Goal: Information Seeking & Learning: Learn about a topic

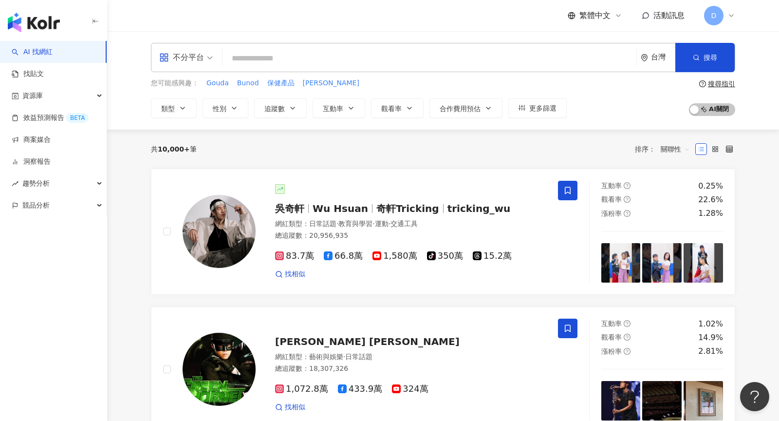
click at [408, 61] on input "search" at bounding box center [429, 58] width 406 height 19
type input "**********"
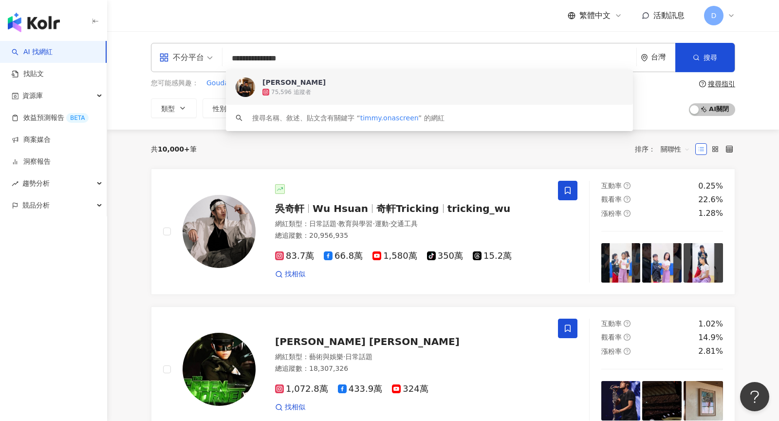
click at [306, 98] on div "Timothy Liu 75,596 追蹤者" at bounding box center [429, 87] width 407 height 35
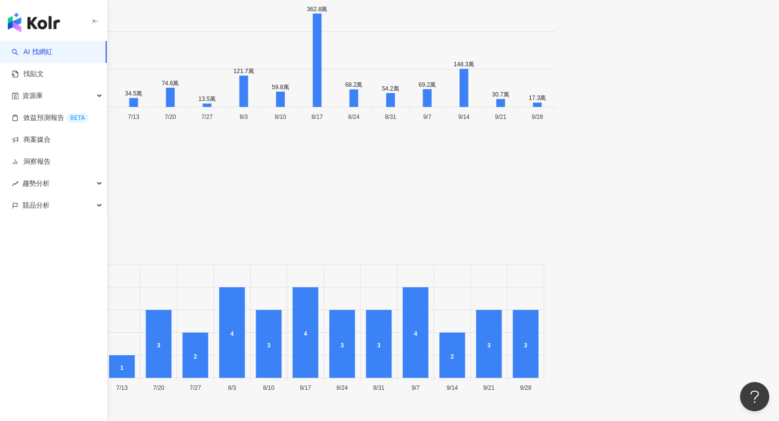
scroll to position [3089, 0]
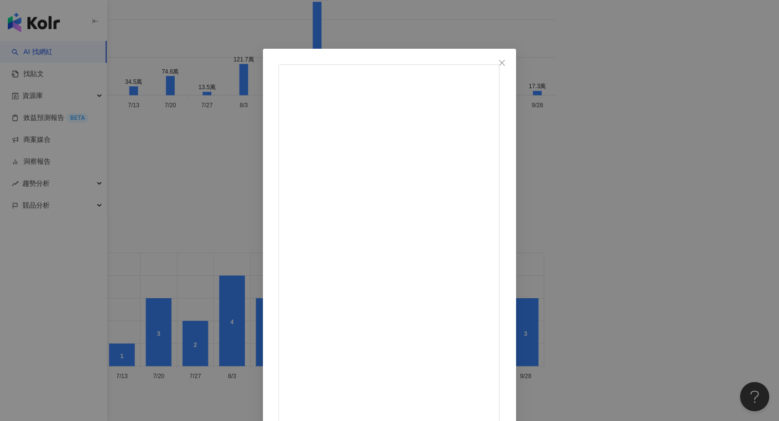
scroll to position [0, 0]
click at [512, 60] on span "Close" at bounding box center [501, 63] width 19 height 8
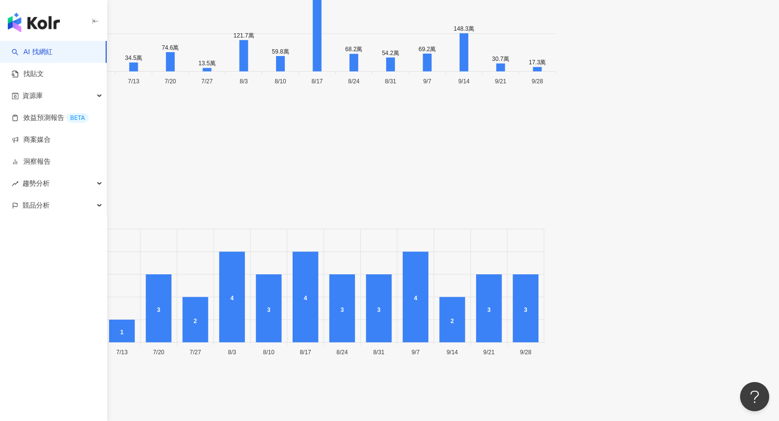
scroll to position [3132, 0]
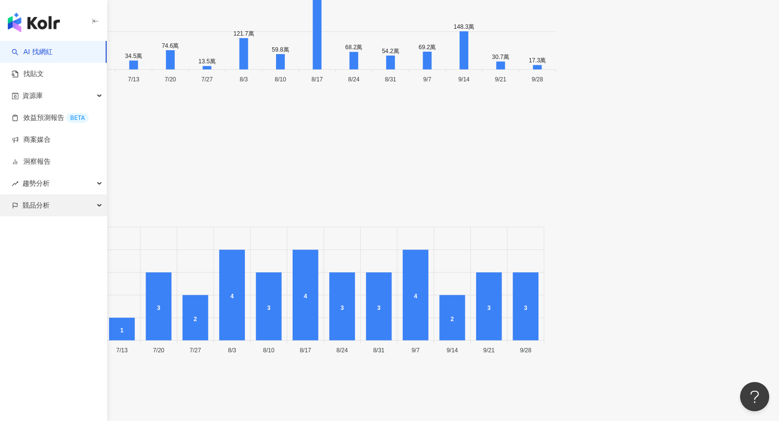
click at [52, 201] on div "競品分析" at bounding box center [53, 205] width 107 height 22
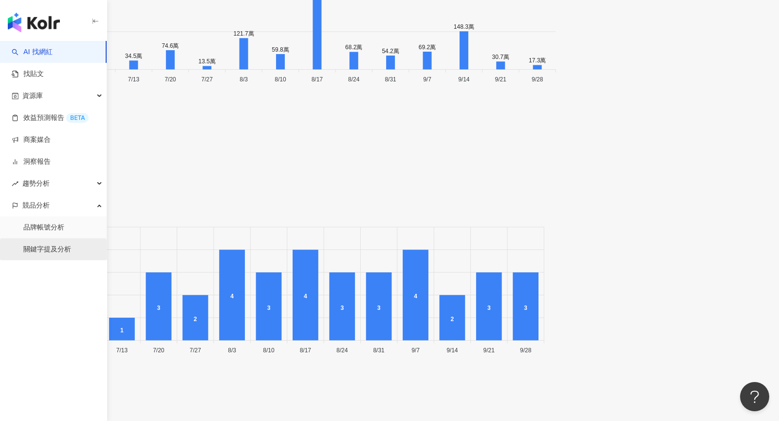
click at [53, 247] on link "關鍵字提及分析" at bounding box center [47, 249] width 48 height 10
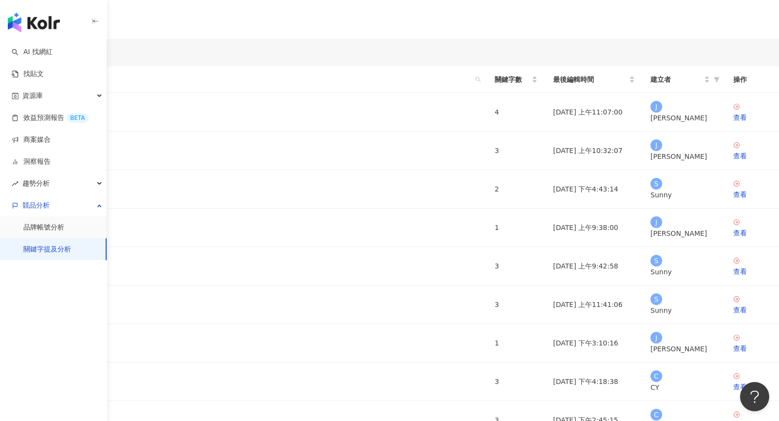
click at [731, 156] on div "D" at bounding box center [389, 175] width 779 height 39
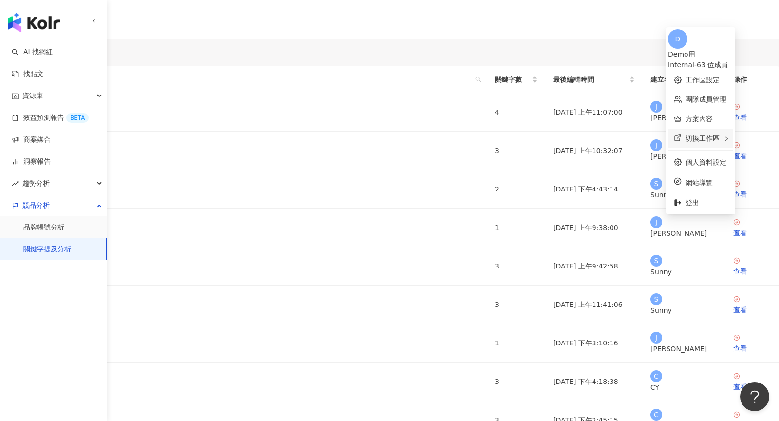
click at [695, 130] on div "切換工作區" at bounding box center [700, 138] width 65 height 19
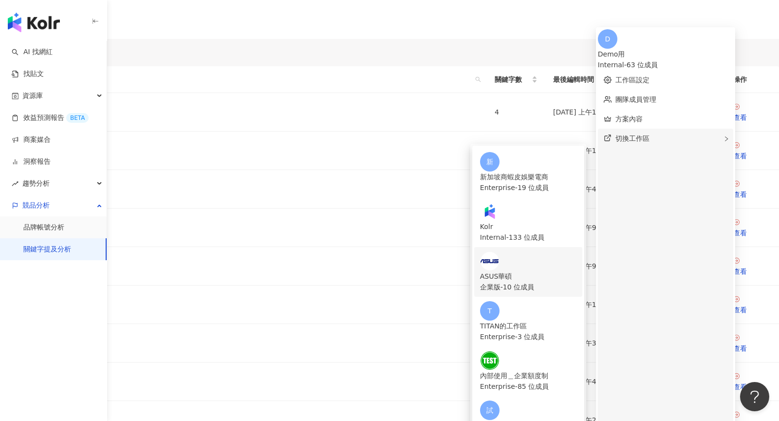
scroll to position [181, 0]
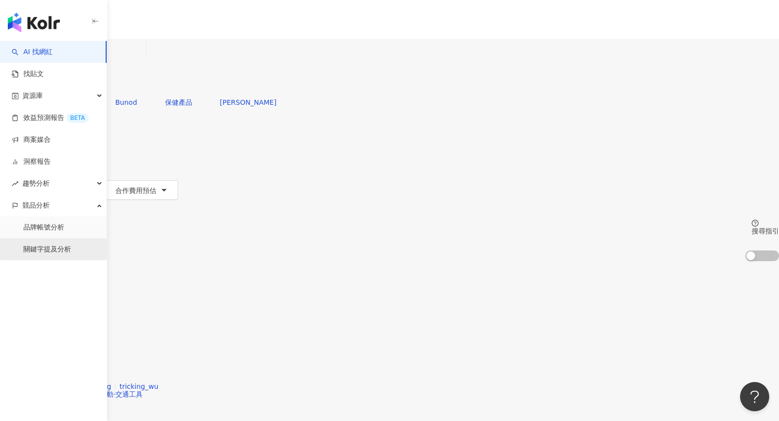
click at [42, 254] on link "關鍵字提及分析" at bounding box center [47, 249] width 48 height 10
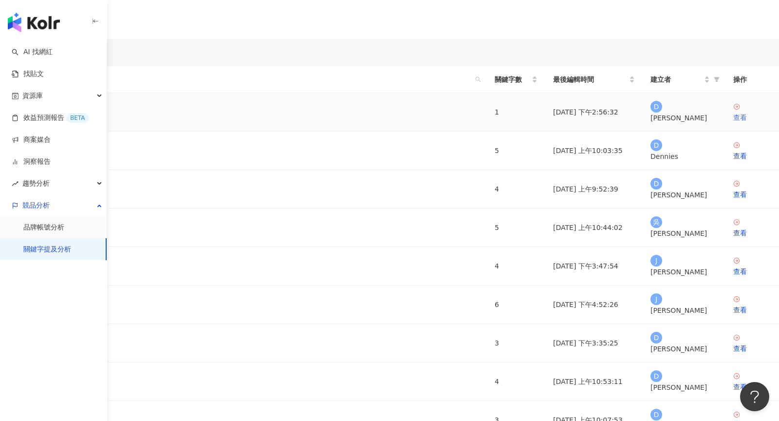
click at [733, 110] on icon at bounding box center [736, 106] width 7 height 7
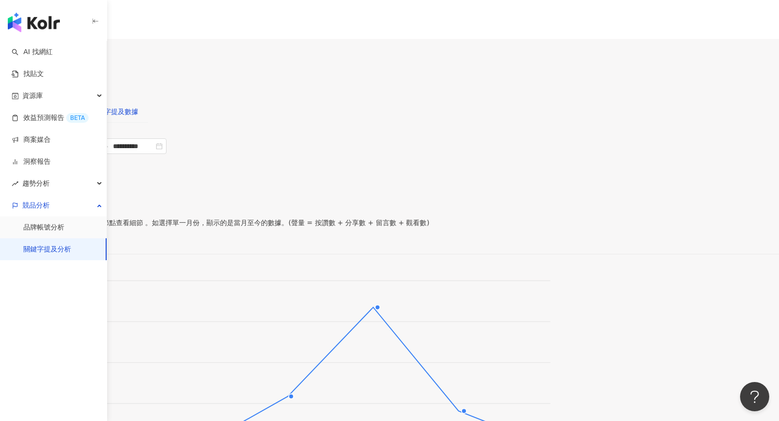
click at [138, 106] on div "關鍵字提及數據" at bounding box center [115, 111] width 48 height 11
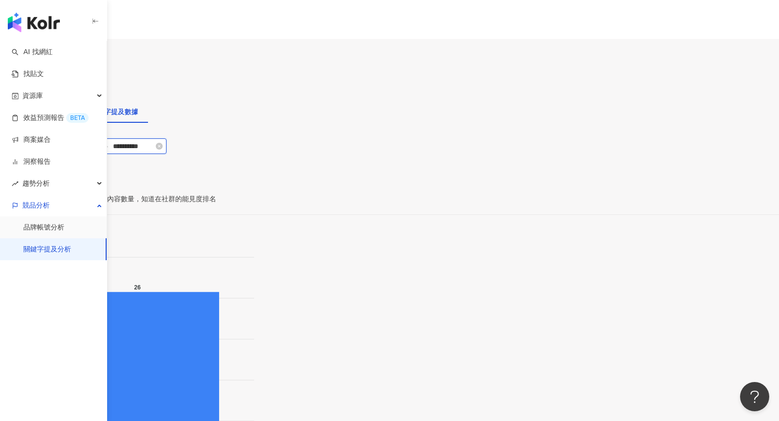
click at [97, 151] on input "**********" at bounding box center [76, 146] width 41 height 11
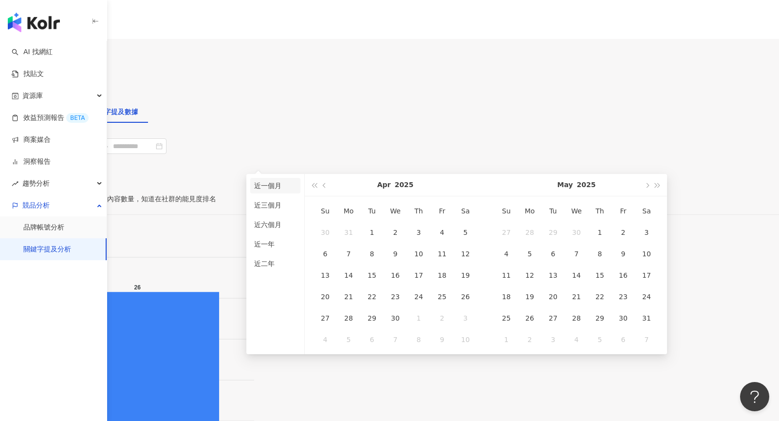
click at [265, 181] on li "近一個月" at bounding box center [275, 186] width 50 height 16
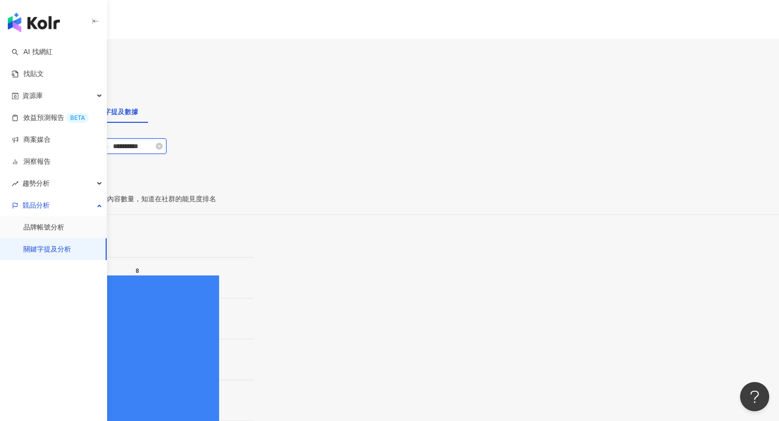
click at [97, 151] on input "**********" at bounding box center [76, 146] width 41 height 11
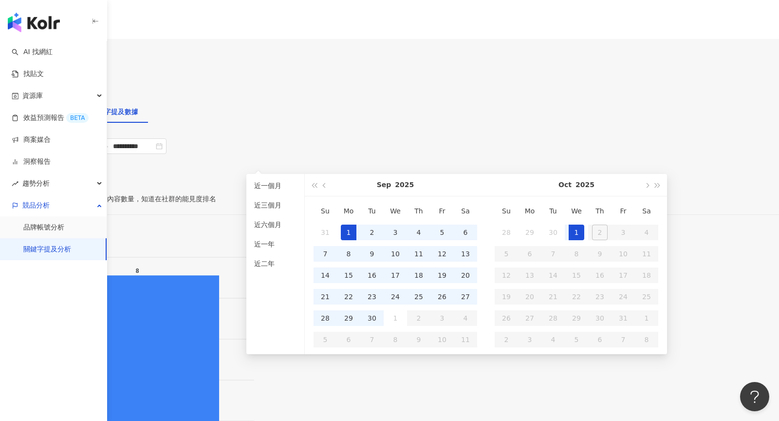
click at [351, 228] on div "1" at bounding box center [349, 233] width 16 height 16
click at [376, 315] on div "30" at bounding box center [372, 318] width 16 height 16
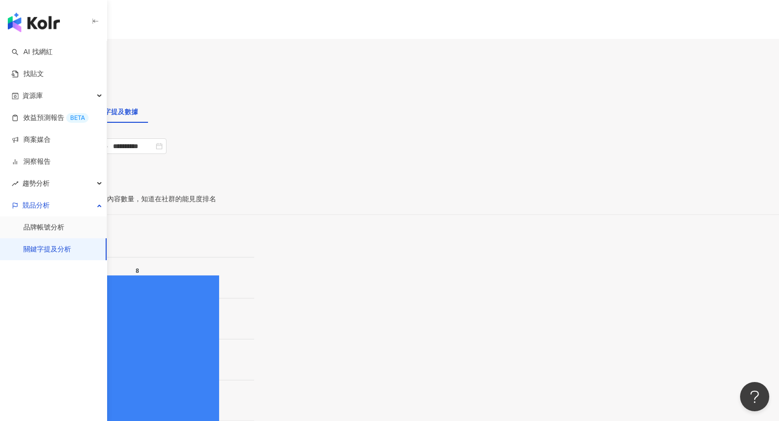
click at [71, 106] on div "關鍵字提及內容分析" at bounding box center [40, 111] width 61 height 11
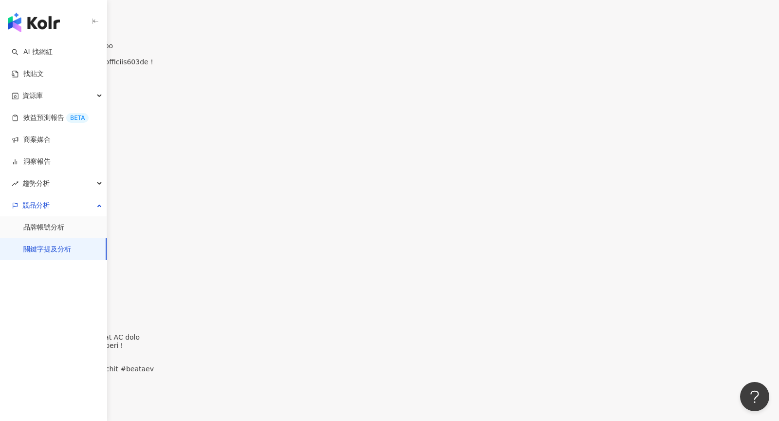
scroll to position [2137, 0]
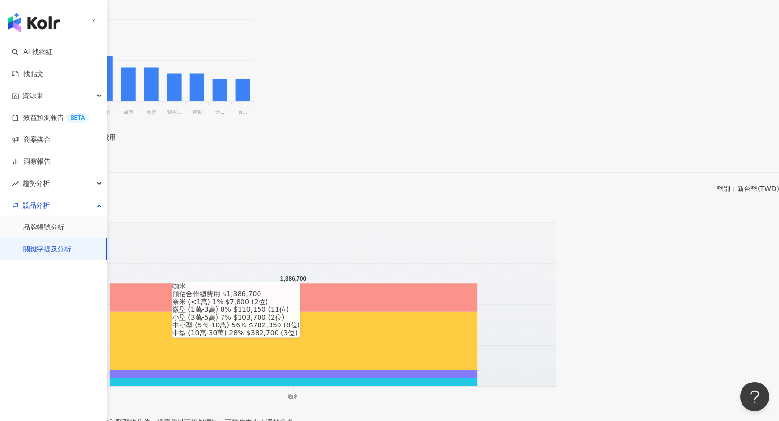
click at [287, 208] on foreignobject at bounding box center [280, 305] width 561 height 195
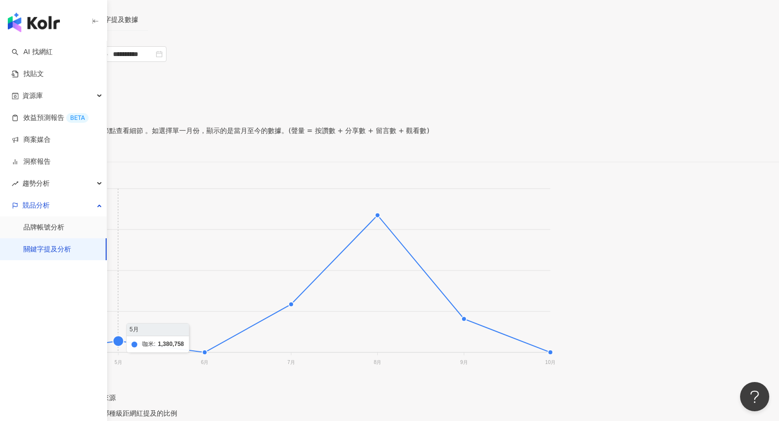
scroll to position [0, 0]
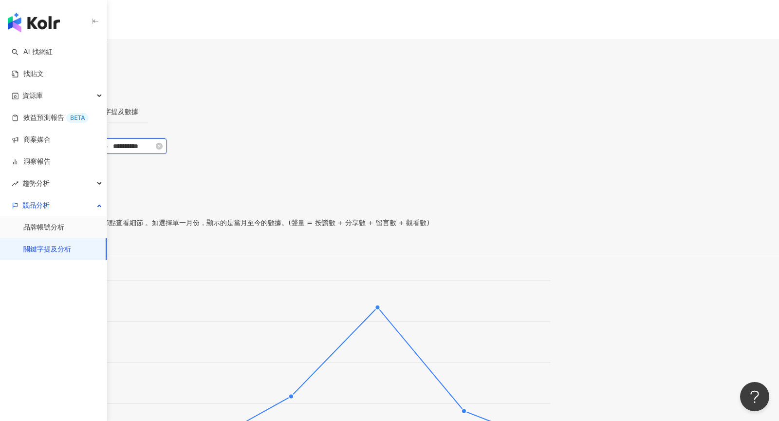
click at [97, 151] on input "**********" at bounding box center [76, 146] width 41 height 11
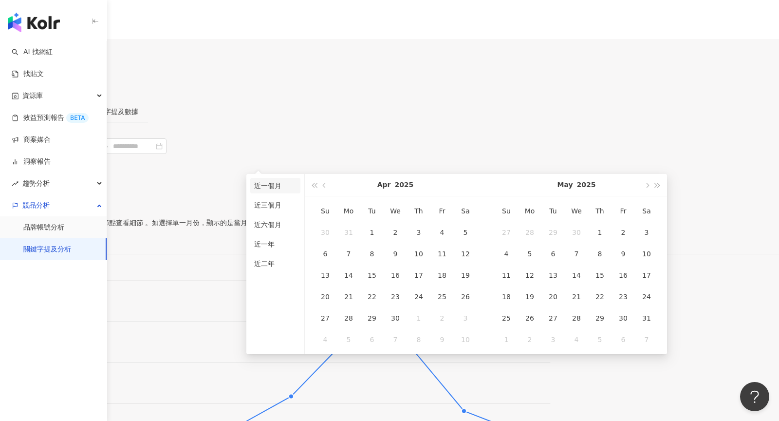
click at [275, 190] on li "近一個月" at bounding box center [275, 186] width 50 height 16
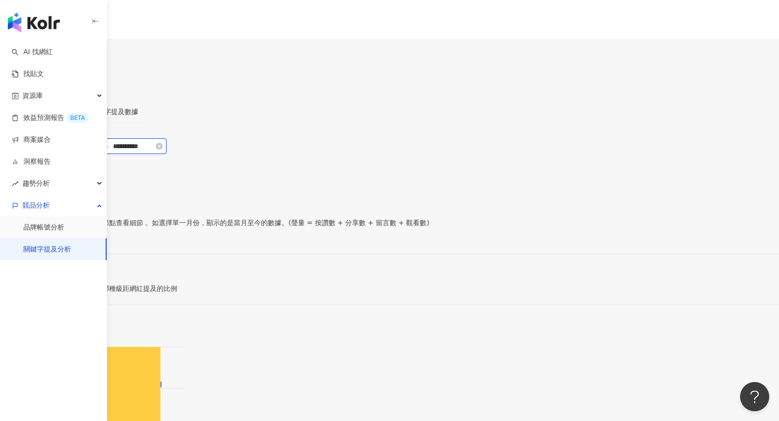
click at [97, 151] on input "**********" at bounding box center [76, 146] width 41 height 11
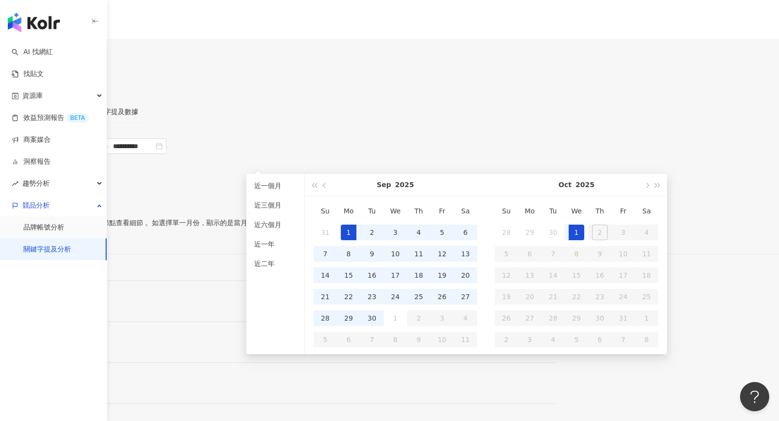
click at [351, 234] on div "1" at bounding box center [349, 233] width 16 height 16
click at [376, 317] on div "30" at bounding box center [372, 318] width 16 height 16
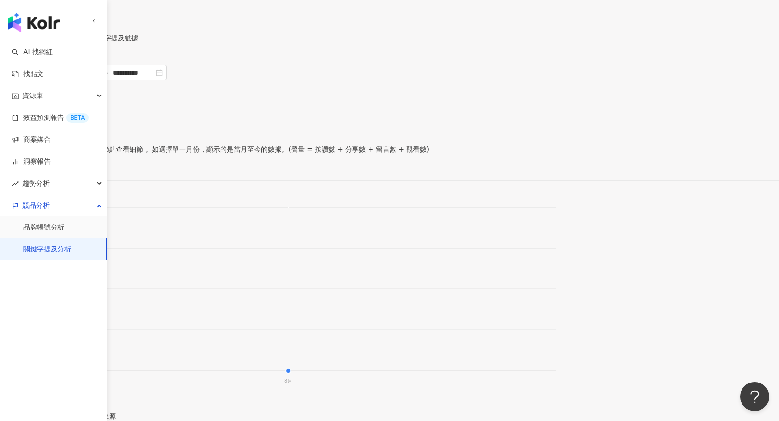
scroll to position [62, 0]
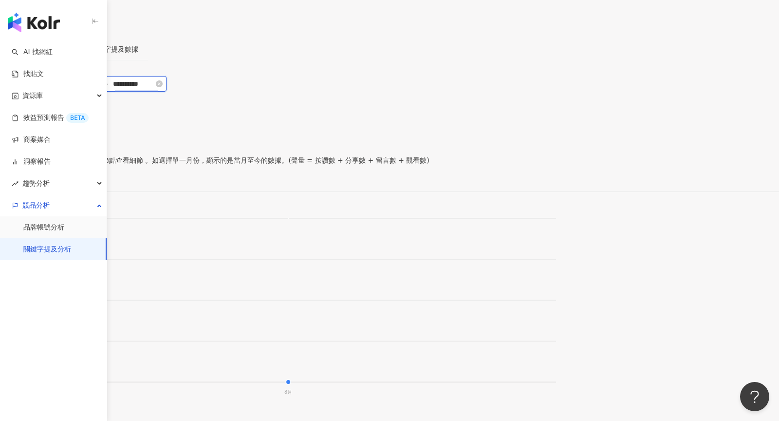
click at [154, 89] on input "**********" at bounding box center [133, 83] width 41 height 11
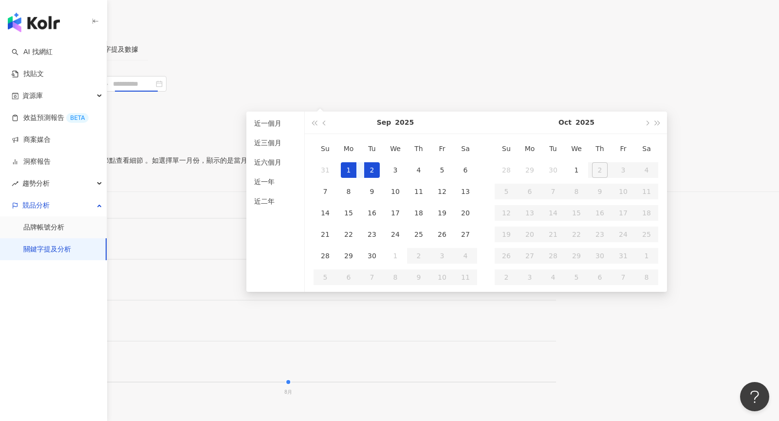
click at [372, 172] on div "2" at bounding box center [372, 170] width 16 height 16
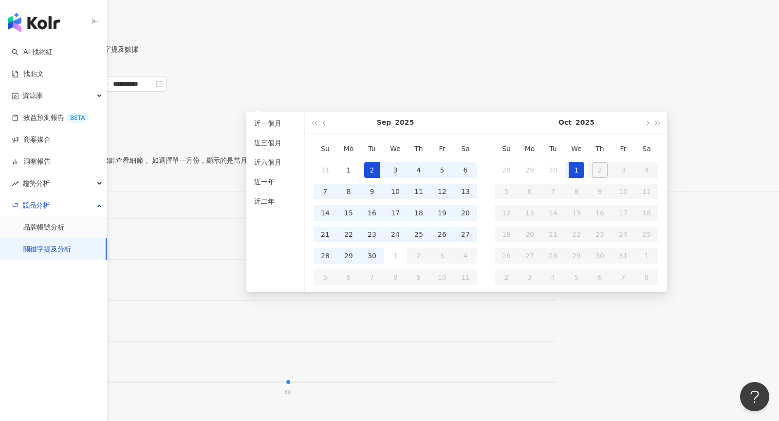
click at [584, 169] on div "1" at bounding box center [577, 170] width 16 height 16
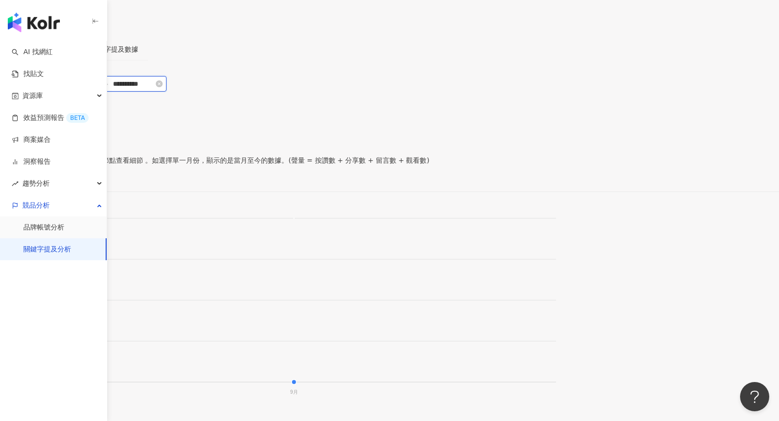
click at [97, 89] on input "**********" at bounding box center [76, 83] width 41 height 11
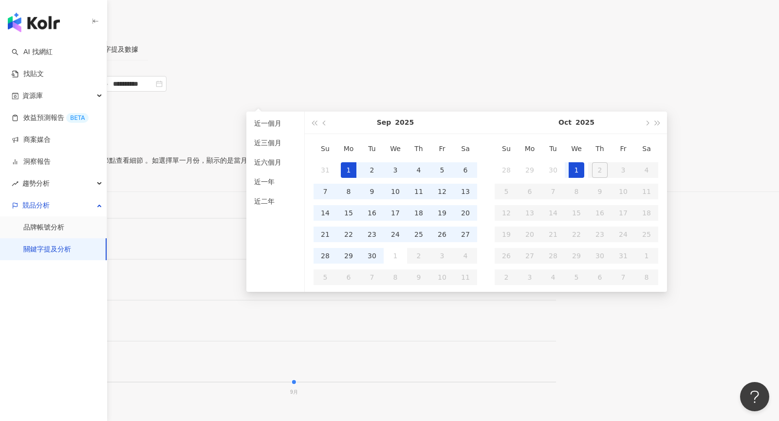
click at [355, 168] on div "1" at bounding box center [349, 170] width 16 height 16
click at [377, 249] on div "30" at bounding box center [372, 256] width 16 height 16
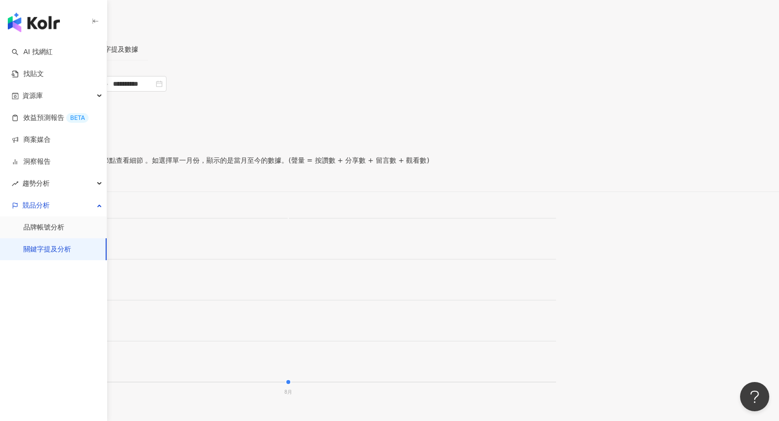
click at [167, 92] on div "**********" at bounding box center [110, 84] width 114 height 16
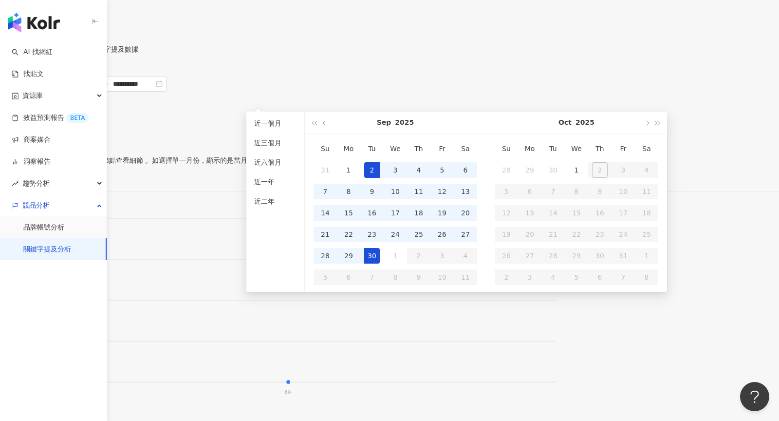
click at [372, 168] on div "2" at bounding box center [372, 170] width 16 height 16
click at [375, 248] on div "30" at bounding box center [372, 256] width 16 height 16
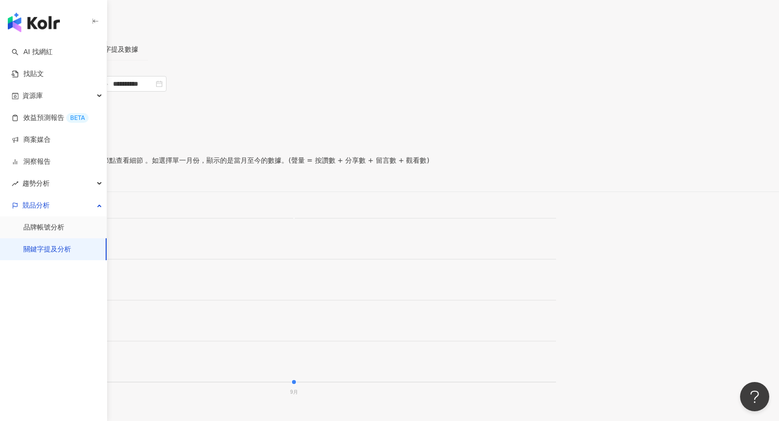
click at [558, 95] on div "**********" at bounding box center [389, 112] width 779 height 72
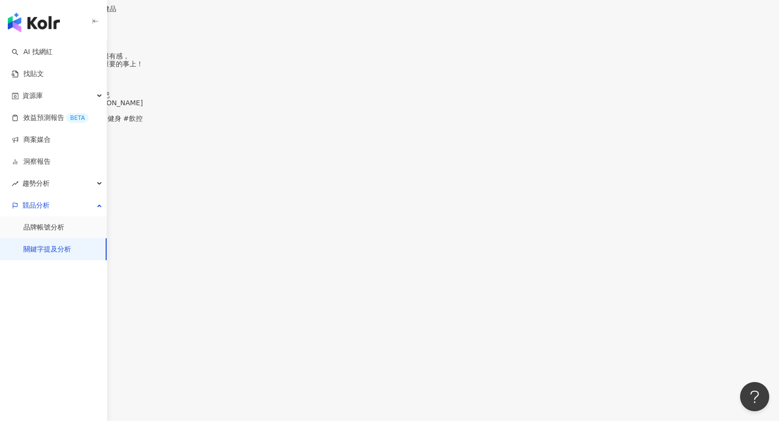
scroll to position [2185, 0]
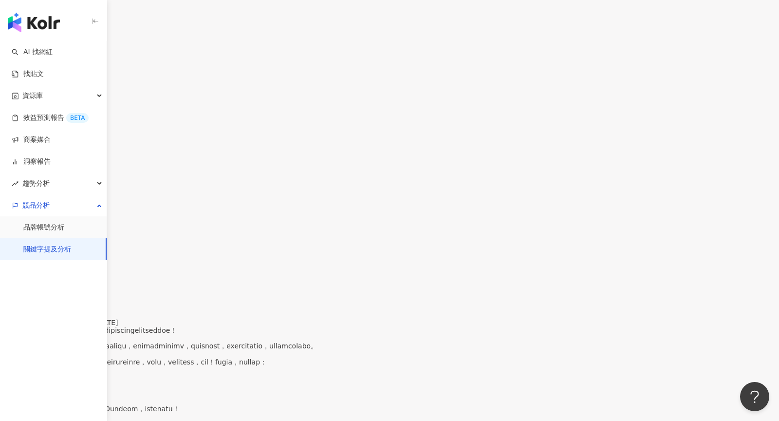
scroll to position [2382, 0]
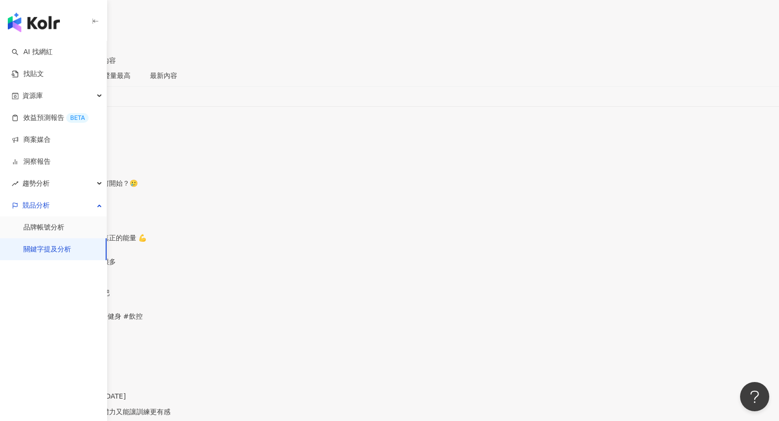
scroll to position [1764, 0]
click at [44, 71] on link "找貼文" at bounding box center [28, 74] width 32 height 10
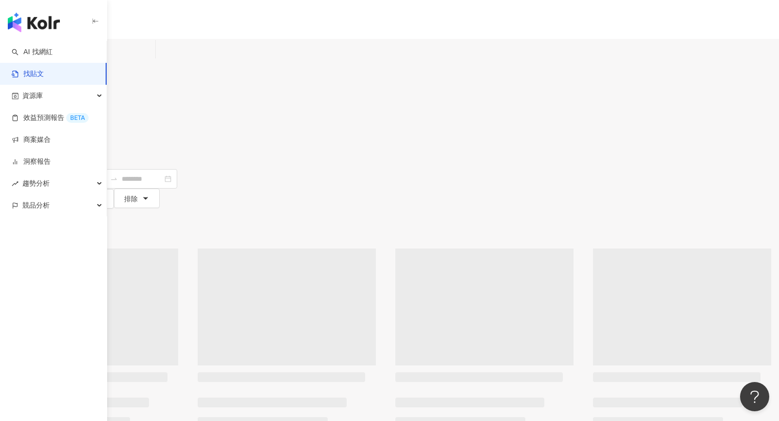
click at [151, 60] on input "search" at bounding box center [107, 49] width 89 height 21
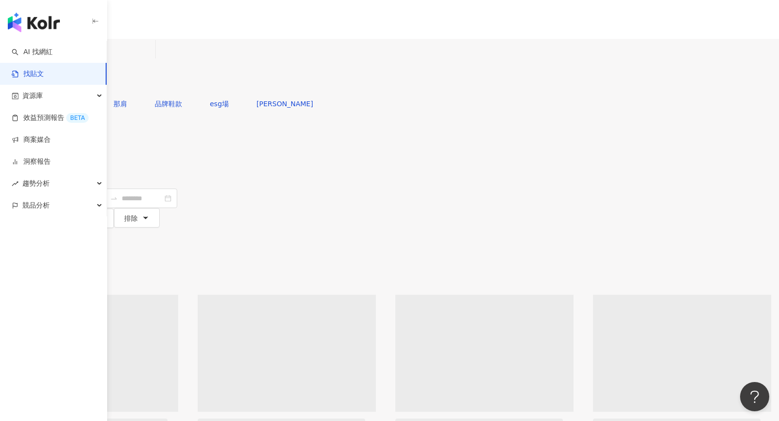
click at [59, 188] on button "發文時間" at bounding box center [29, 197] width 59 height 19
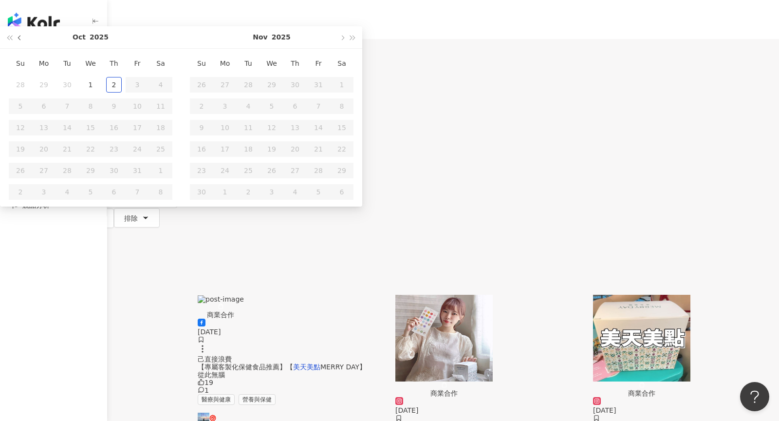
click at [25, 48] on button "button" at bounding box center [20, 37] width 11 height 22
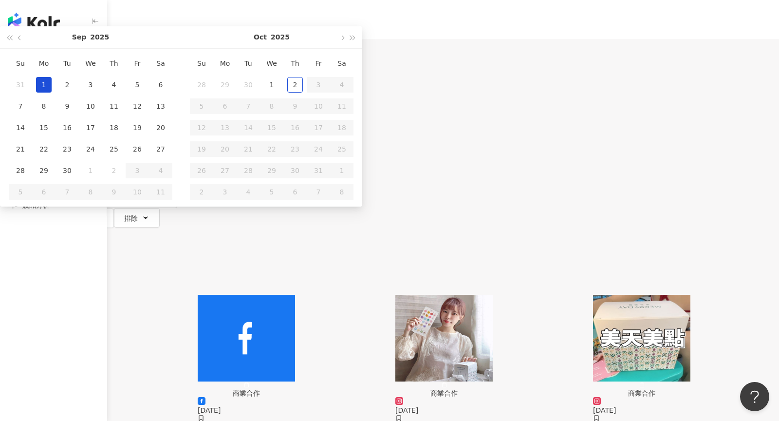
click at [52, 93] on div "1" at bounding box center [44, 85] width 16 height 16
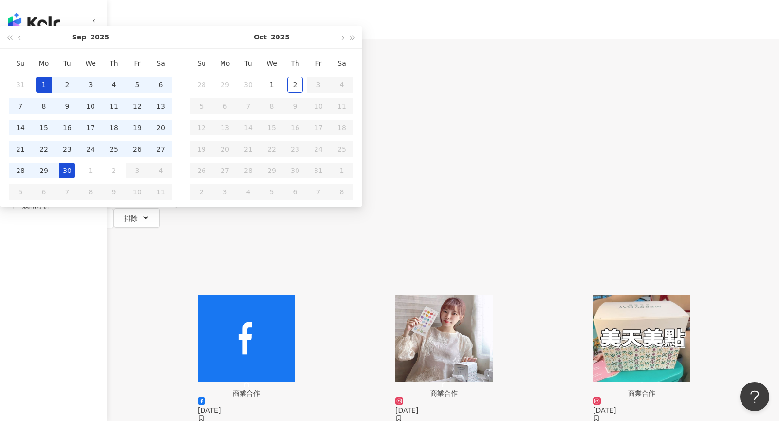
click at [75, 178] on div "30" at bounding box center [67, 171] width 16 height 16
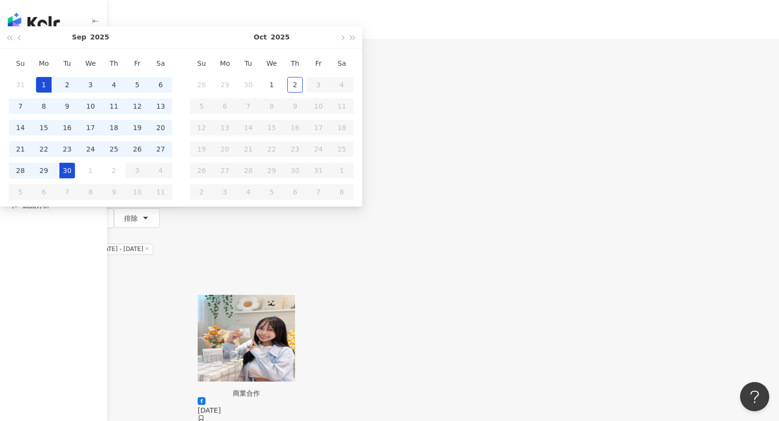
click at [579, 129] on div "內容形式 類型 追蹤數 發文時間 Sep 2025 Su Mo Tu We Th Fr Sa 31 1 2 3 4 5 6 7 8 9 10 11 12 13…" at bounding box center [389, 178] width 779 height 99
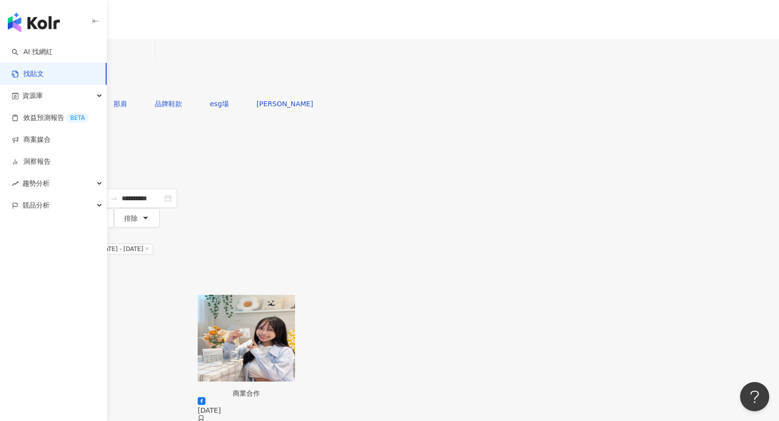
drag, startPoint x: 298, startPoint y: 55, endPoint x: 191, endPoint y: 56, distance: 106.7
click at [191, 56] on div "不分平台 美天美點 **** 台灣 搜尋" at bounding box center [389, 66] width 779 height 55
type input "*****"
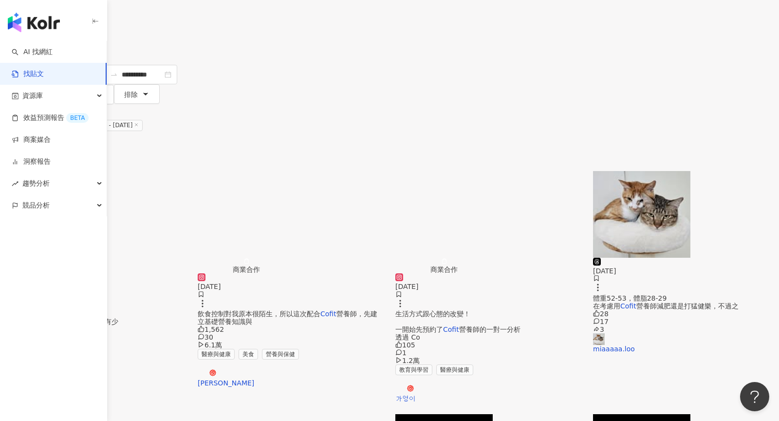
scroll to position [26, 0]
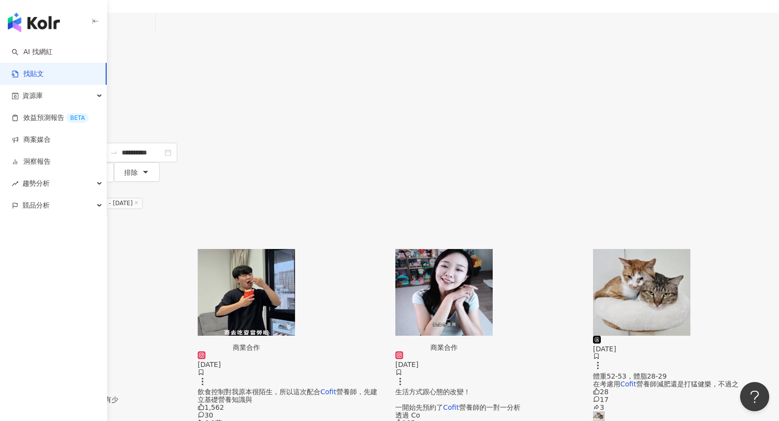
click at [40, 31] on div "不分平台" at bounding box center [23, 23] width 34 height 16
click at [201, 78] on div "Instagram" at bounding box center [186, 74] width 49 height 11
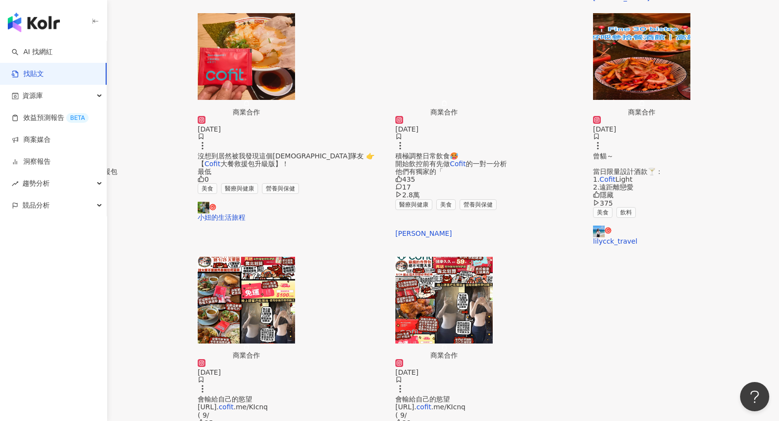
scroll to position [510, 0]
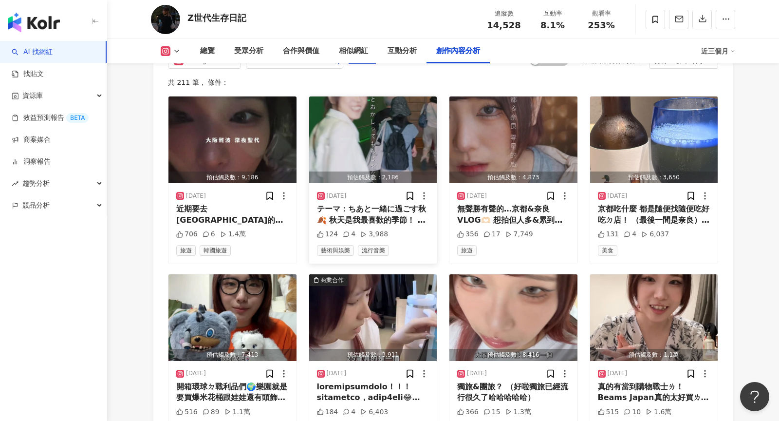
scroll to position [3021, 0]
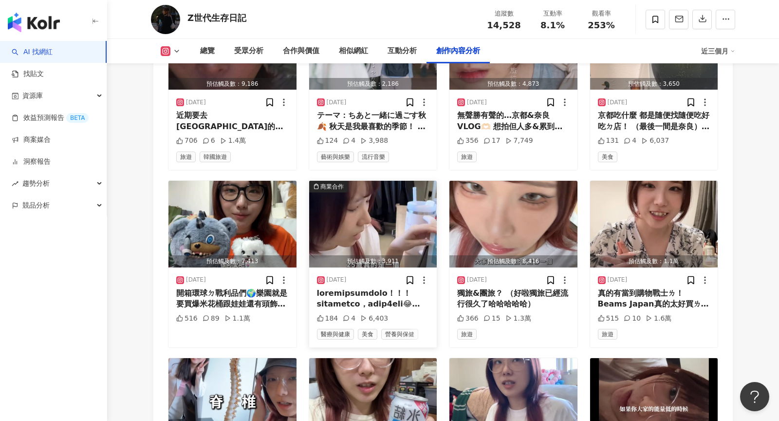
click at [403, 290] on div at bounding box center [373, 299] width 113 height 22
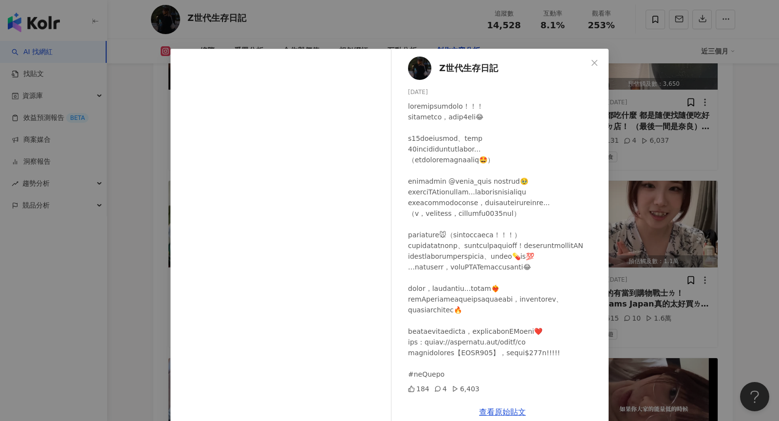
scroll to position [59, 0]
click at [594, 68] on button "Close" at bounding box center [594, 62] width 19 height 19
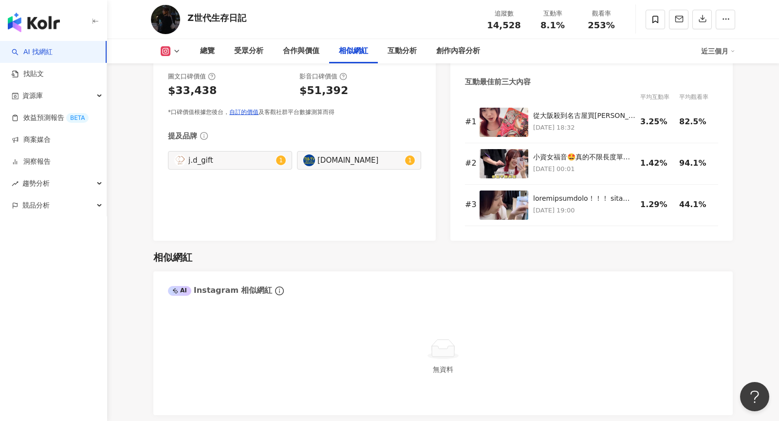
scroll to position [1500, 0]
